Goal: Task Accomplishment & Management: Complete application form

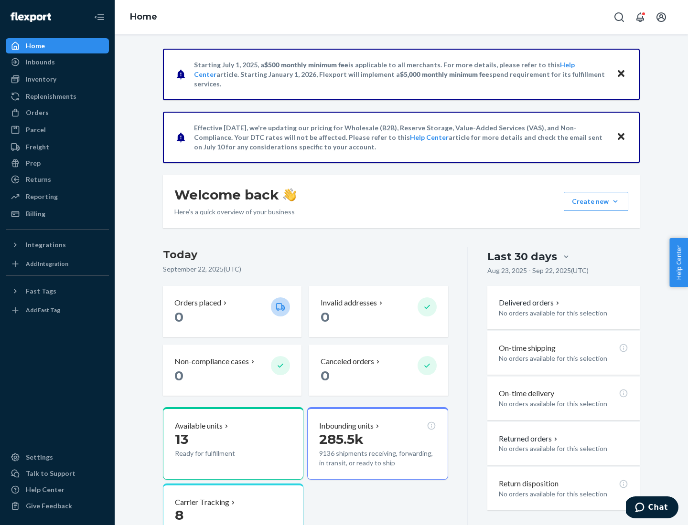
click at [615, 202] on button "Create new Create new inbound Create new order Create new product" at bounding box center [595, 201] width 64 height 19
click at [57, 62] on div "Inbounds" at bounding box center [57, 61] width 101 height 13
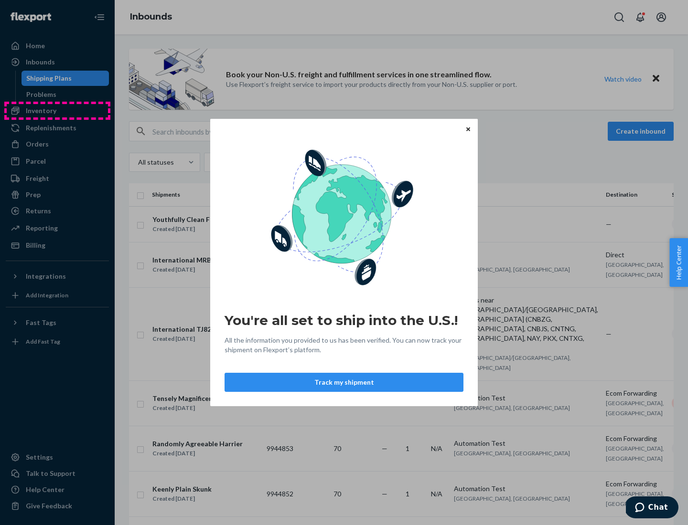
click at [57, 111] on div "You're all set to ship into the U.S.! All the information you provided to us ha…" at bounding box center [344, 262] width 688 height 525
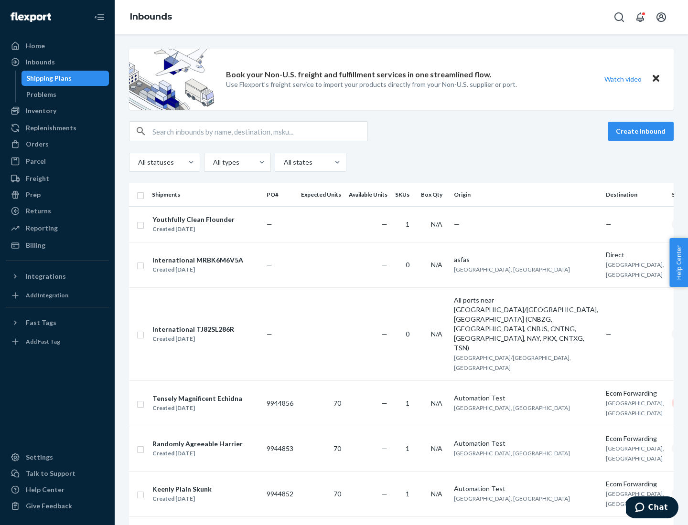
click at [401, 17] on div "Inbounds" at bounding box center [401, 17] width 573 height 34
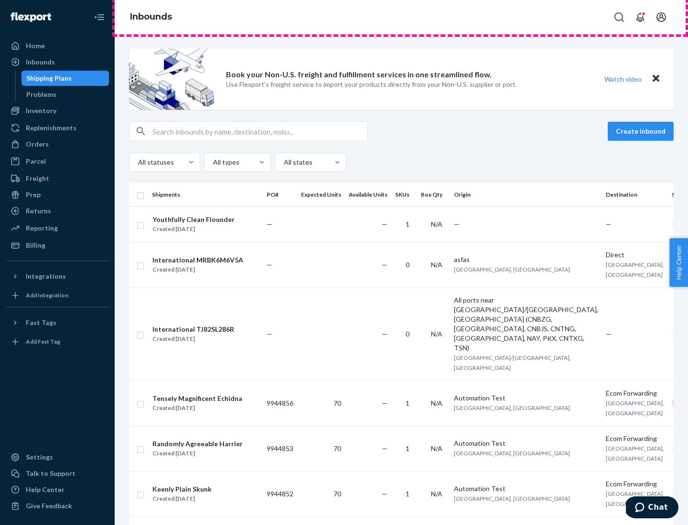
click at [401, 17] on div "Inbounds" at bounding box center [401, 17] width 573 height 34
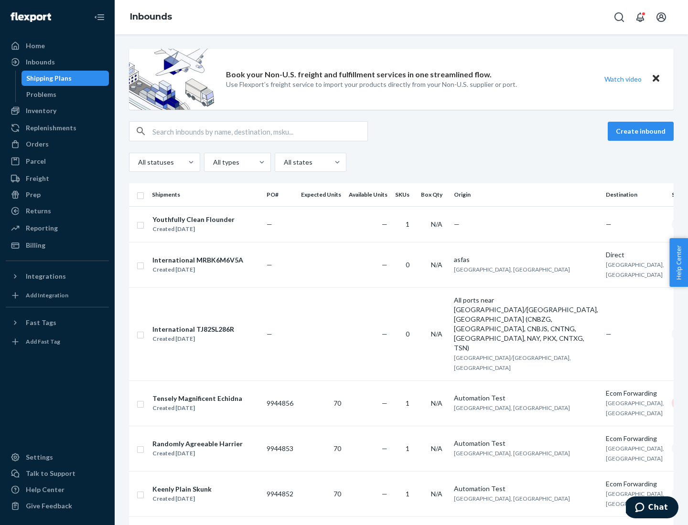
click at [401, 162] on div "All statuses All types All states" at bounding box center [401, 162] width 544 height 19
click at [47, 78] on div "Shipping Plans" at bounding box center [48, 79] width 45 height 10
click at [642, 131] on button "Create inbound" at bounding box center [640, 131] width 66 height 19
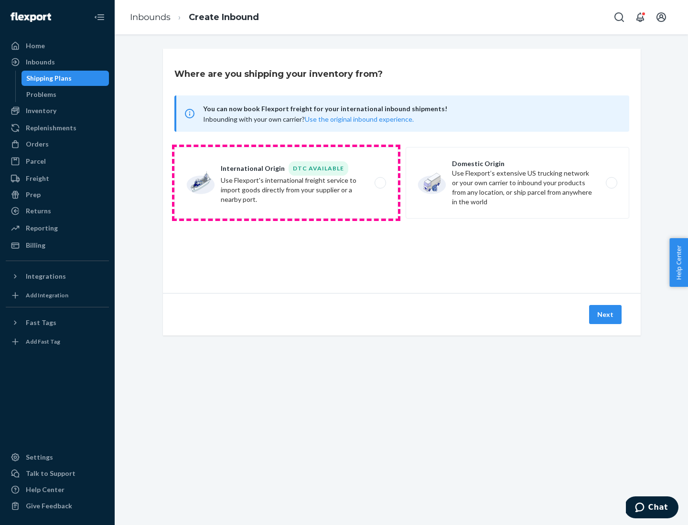
click at [286, 183] on label "International Origin DTC Available Use Flexport's international freight service…" at bounding box center [285, 183] width 223 height 72
click at [380, 183] on input "International Origin DTC Available Use Flexport's international freight service…" at bounding box center [383, 183] width 6 height 6
radio input "true"
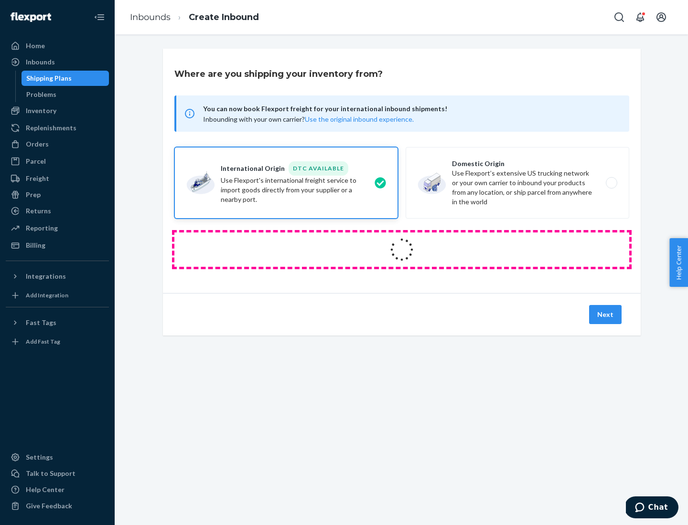
click at [402, 250] on icon at bounding box center [402, 250] width 38 height 38
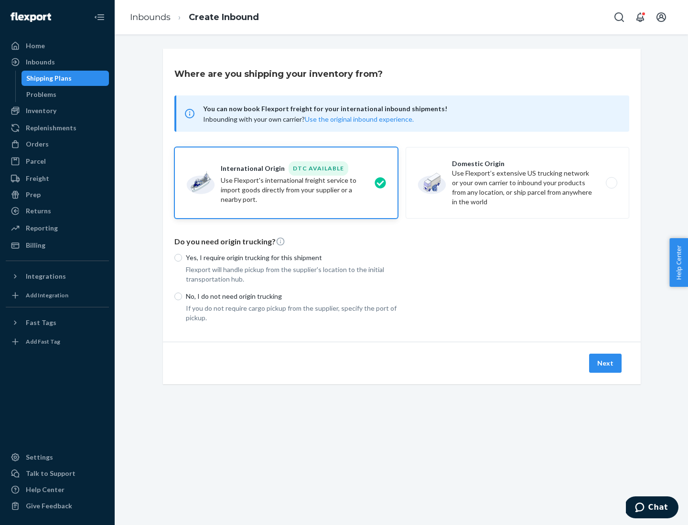
click at [292, 257] on p "Yes, I require origin trucking for this shipment" at bounding box center [292, 258] width 212 height 10
click at [182, 257] on input "Yes, I require origin trucking for this shipment" at bounding box center [178, 258] width 8 height 8
radio input "true"
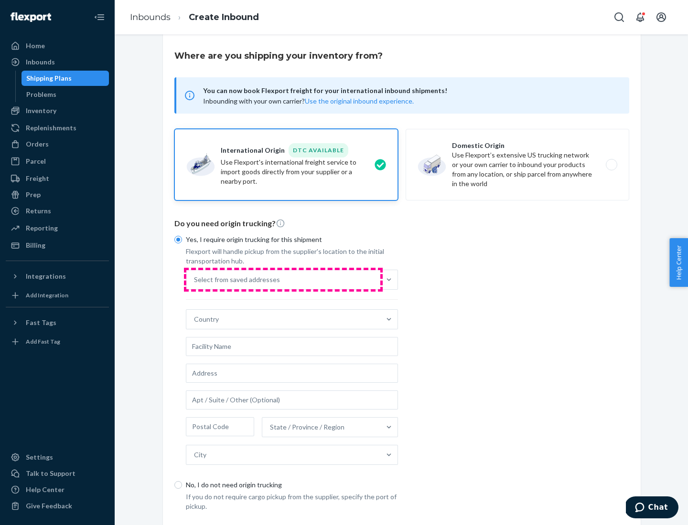
click at [283, 279] on div "Select from saved addresses" at bounding box center [283, 279] width 194 height 19
click at [195, 279] on input "Select from saved addresses" at bounding box center [194, 280] width 1 height 10
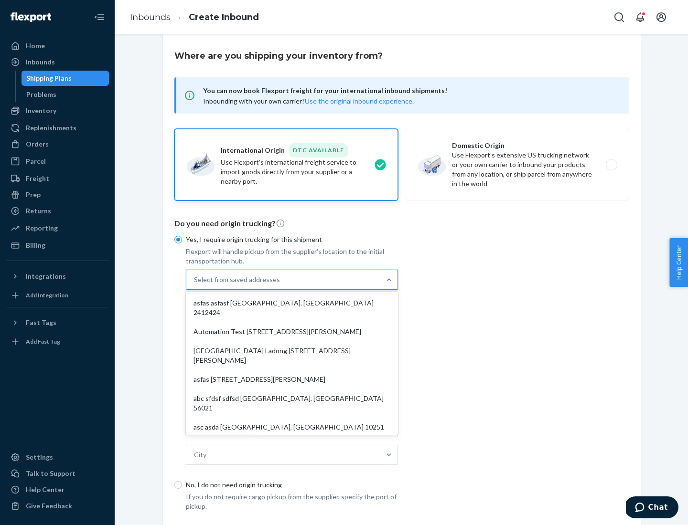
scroll to position [42, 0]
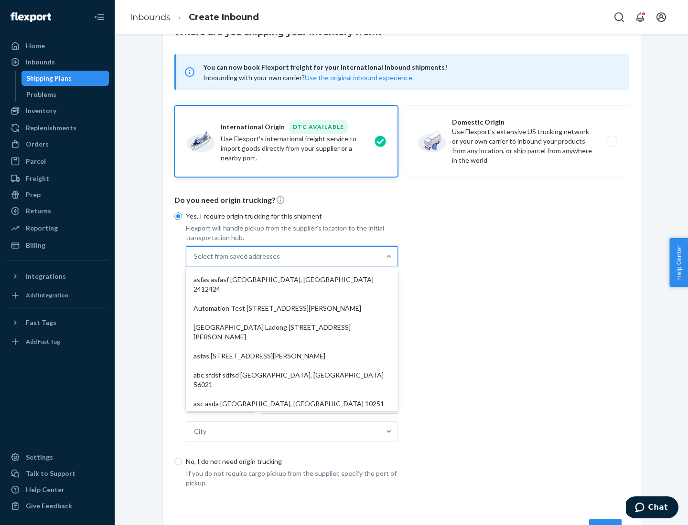
click at [292, 279] on div "asfas asfasf [GEOGRAPHIC_DATA], [GEOGRAPHIC_DATA] 2412424" at bounding box center [292, 284] width 208 height 29
click at [195, 261] on input "option asfas asfasf [GEOGRAPHIC_DATA], [GEOGRAPHIC_DATA] 2412424 focused, 1 of …" at bounding box center [194, 257] width 1 height 10
type input "asfas"
type input "asfasf"
type input "2412424"
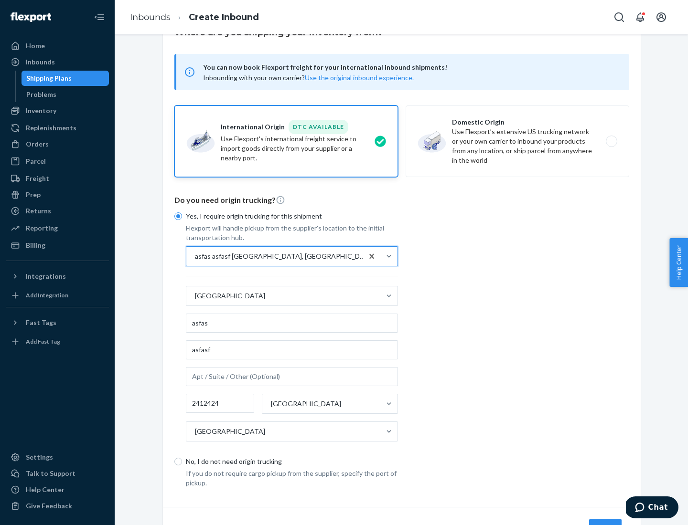
scroll to position [89, 0]
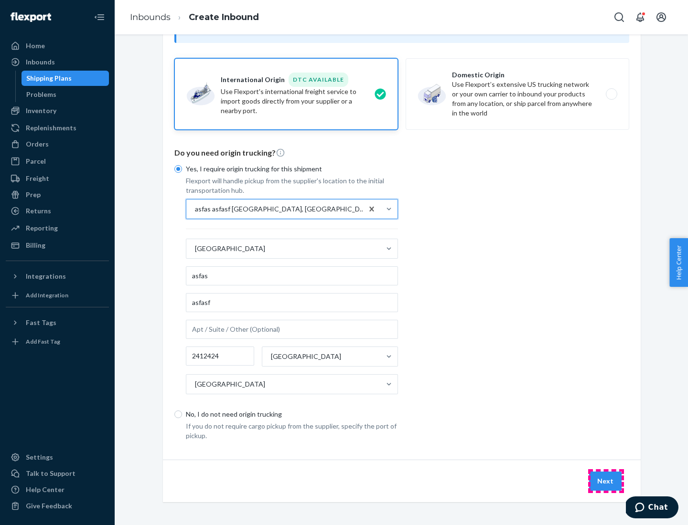
click at [605, 481] on button "Next" at bounding box center [605, 481] width 32 height 19
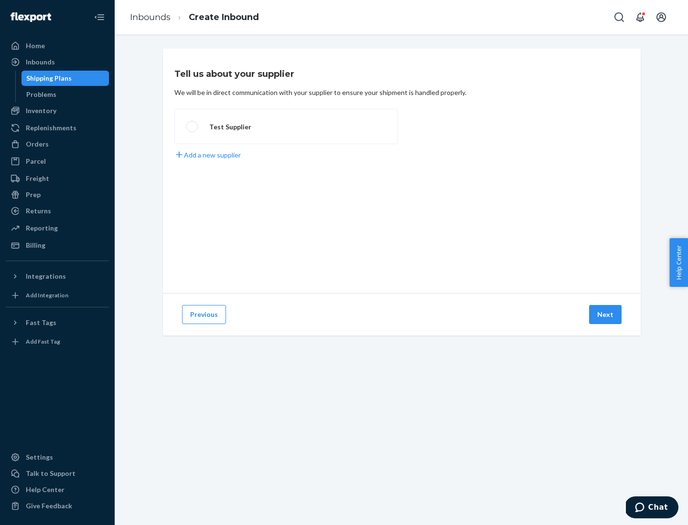
click at [286, 127] on label "Test Supplier" at bounding box center [285, 126] width 223 height 35
click at [192, 127] on input "Test Supplier" at bounding box center [189, 127] width 6 height 6
radio input "true"
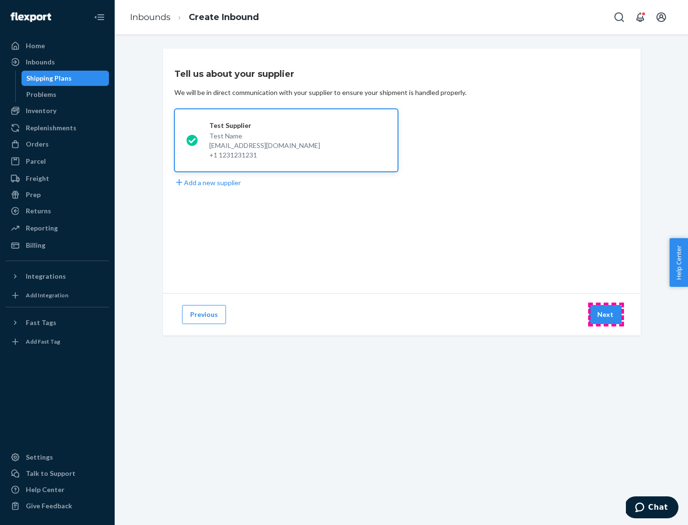
click at [605, 315] on button "Next" at bounding box center [605, 314] width 32 height 19
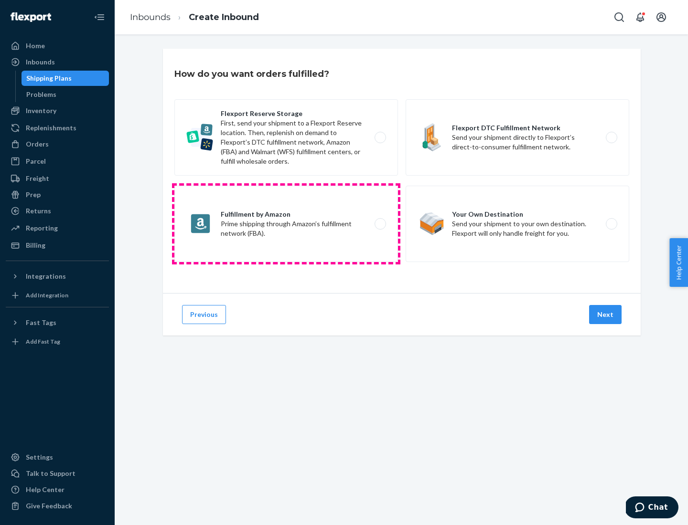
click at [286, 224] on label "Fulfillment by Amazon Prime shipping through Amazon’s fulfillment network (FBA)." at bounding box center [285, 224] width 223 height 76
click at [380, 224] on input "Fulfillment by Amazon Prime shipping through Amazon’s fulfillment network (FBA)." at bounding box center [383, 224] width 6 height 6
radio input "true"
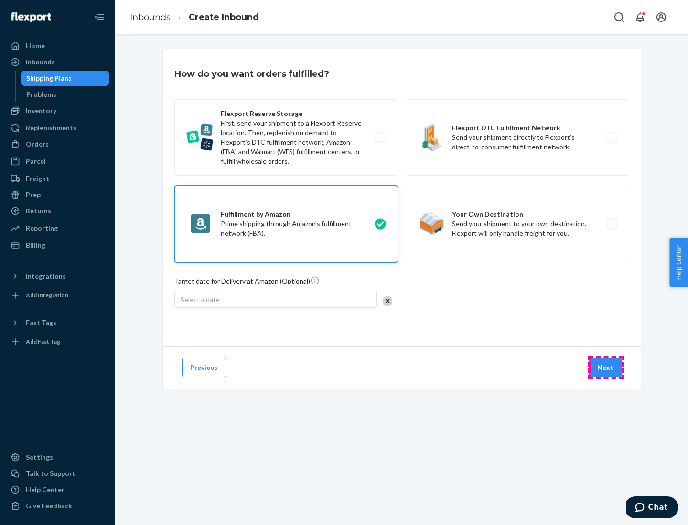
click at [605, 368] on button "Next" at bounding box center [605, 367] width 32 height 19
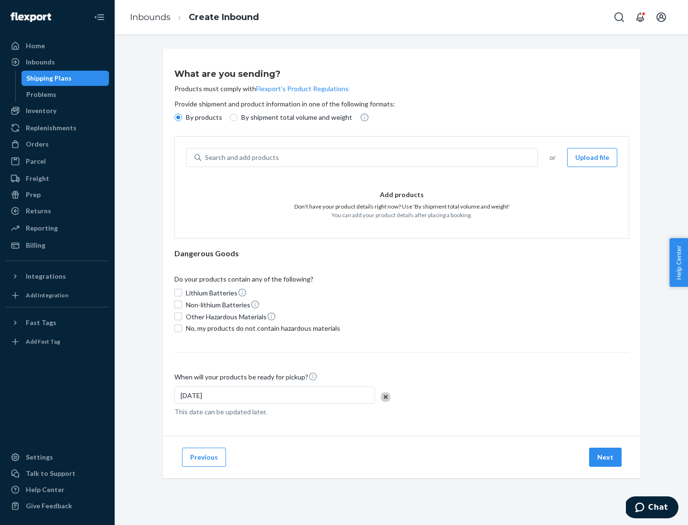
click at [294, 117] on p "By shipment total volume and weight" at bounding box center [296, 118] width 111 height 10
click at [237, 117] on input "By shipment total volume and weight" at bounding box center [234, 118] width 8 height 8
radio input "true"
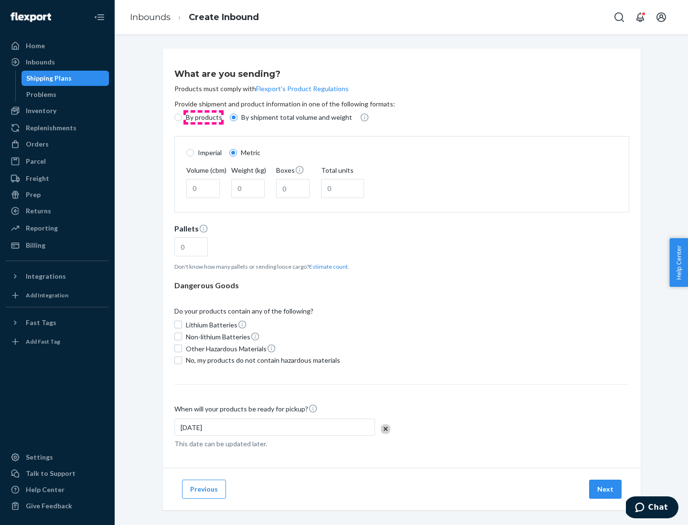
click at [203, 117] on p "By products" at bounding box center [204, 118] width 36 height 10
click at [182, 117] on input "By products" at bounding box center [178, 118] width 8 height 8
radio input "true"
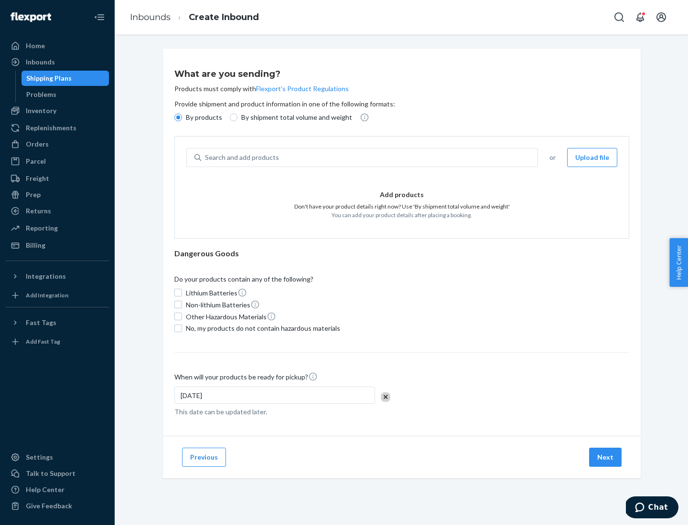
click at [370, 158] on div "Search and add products" at bounding box center [369, 157] width 336 height 17
click at [206, 158] on input "Search and add products" at bounding box center [205, 158] width 1 height 10
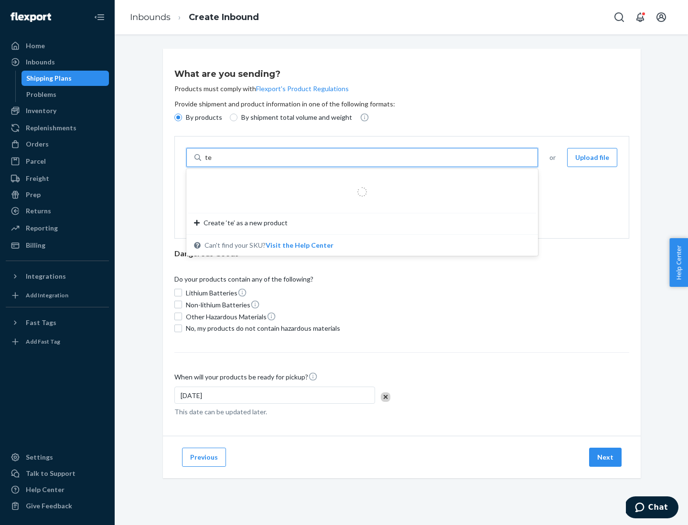
type input "test"
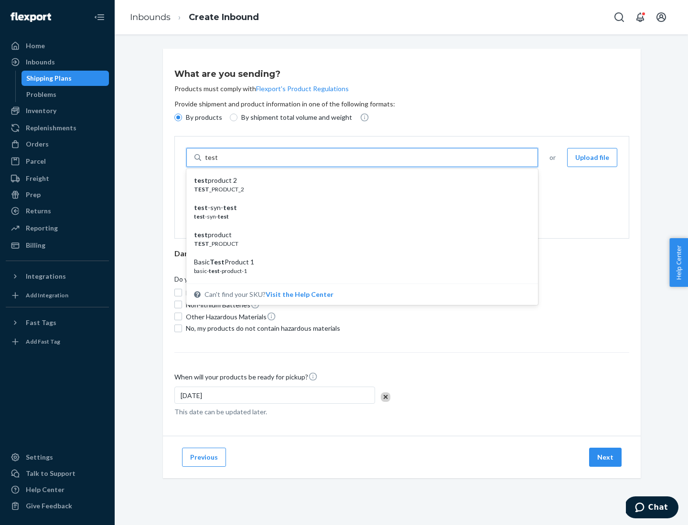
click at [359, 181] on div "test product 2" at bounding box center [358, 181] width 329 height 10
click at [217, 162] on input "test" at bounding box center [211, 158] width 12 height 10
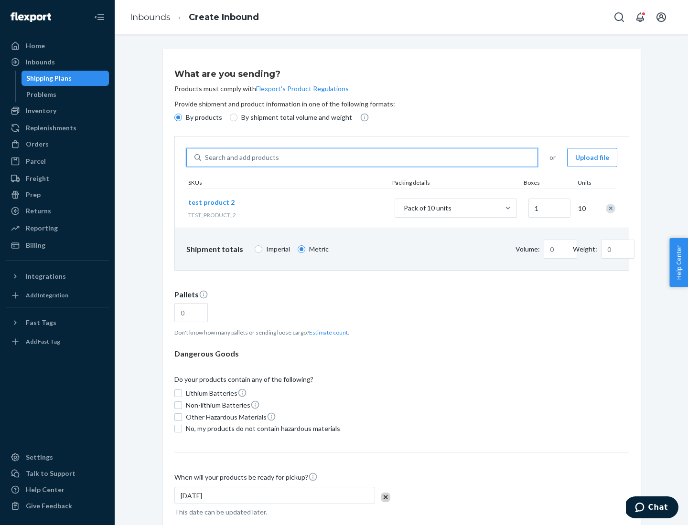
type input "1"
type input "0.02"
type input "22.23"
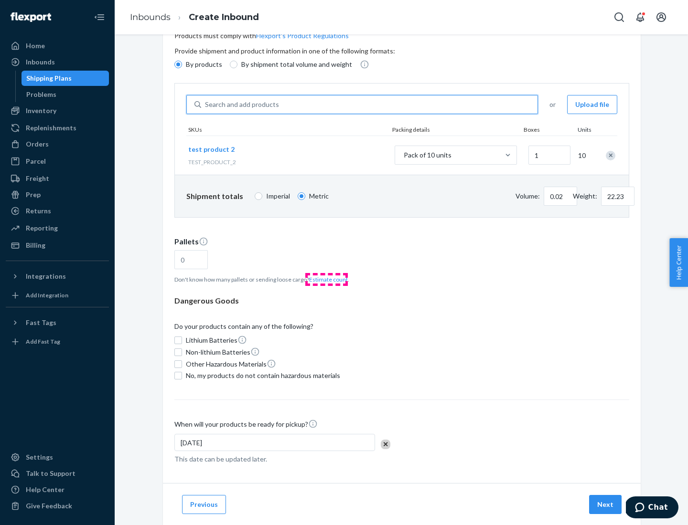
click at [326, 279] on button "Estimate count" at bounding box center [328, 280] width 39 height 8
type input "1"
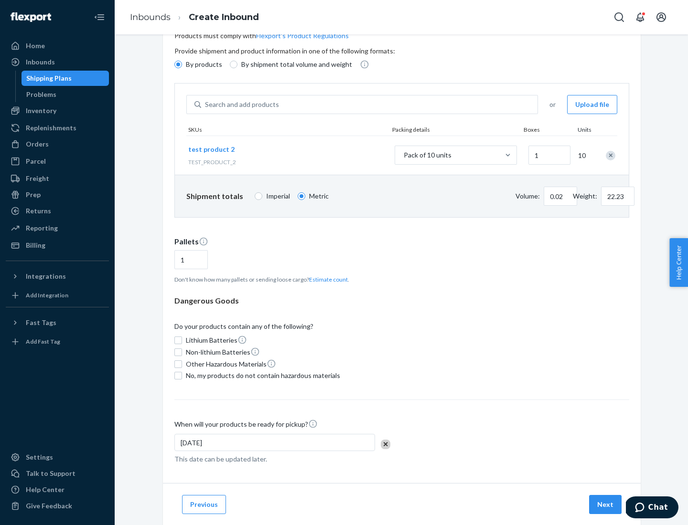
scroll to position [76, 0]
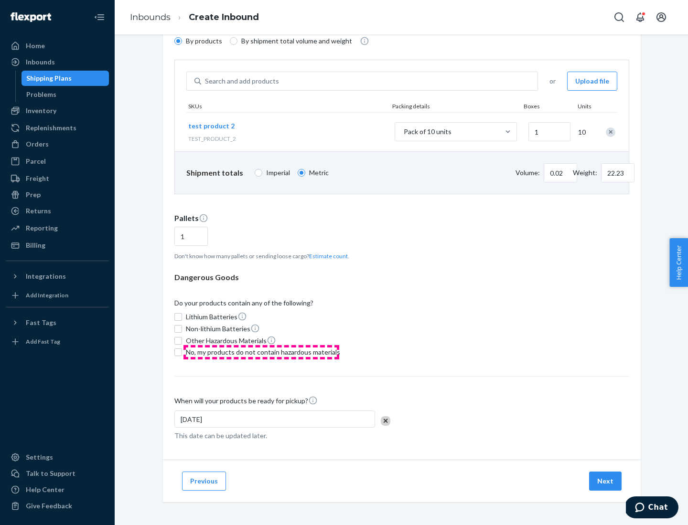
click at [261, 352] on span "No, my products do not contain hazardous materials" at bounding box center [263, 353] width 154 height 10
click at [182, 352] on input "No, my products do not contain hazardous materials" at bounding box center [178, 353] width 8 height 8
checkbox input "true"
click at [605, 481] on button "Next" at bounding box center [605, 481] width 32 height 19
